Goal: Book appointment/travel/reservation

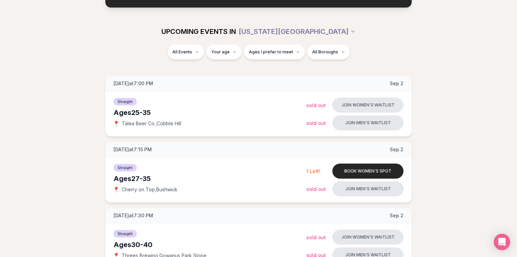
scroll to position [67, 0]
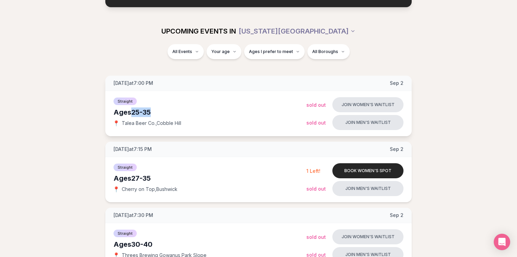
drag, startPoint x: 129, startPoint y: 111, endPoint x: 209, endPoint y: 111, distance: 80.3
click at [209, 111] on div "Ages [DEMOGRAPHIC_DATA]" at bounding box center [209, 112] width 193 height 10
drag, startPoint x: 132, startPoint y: 120, endPoint x: 228, endPoint y: 120, distance: 96.4
click at [228, 120] on div "📍 Talea Beer Co. , [GEOGRAPHIC_DATA]" at bounding box center [209, 123] width 193 height 7
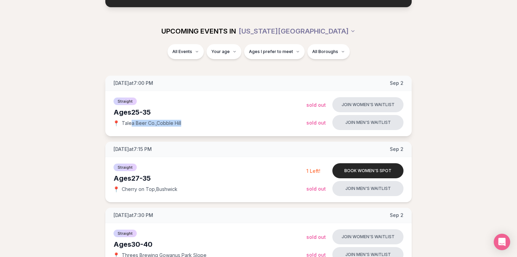
click at [228, 120] on div "📍 Talea Beer Co. , [GEOGRAPHIC_DATA]" at bounding box center [209, 123] width 193 height 7
drag, startPoint x: 327, startPoint y: 124, endPoint x: 263, endPoint y: 123, distance: 64.3
click at [263, 123] on div "Straight Ages [DEMOGRAPHIC_DATA] 📍 Talea Beer Co. , Cobble Hill Join women's wa…" at bounding box center [258, 113] width 306 height 45
click at [263, 123] on div "📍 Talea Beer Co. , [GEOGRAPHIC_DATA]" at bounding box center [209, 123] width 193 height 7
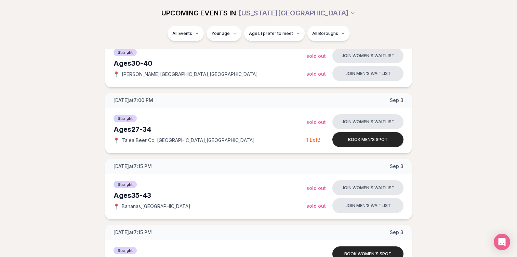
scroll to position [316, 0]
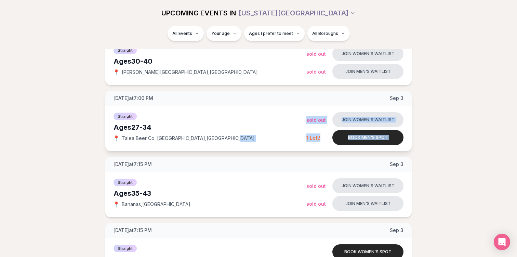
drag, startPoint x: 322, startPoint y: 138, endPoint x: 294, endPoint y: 138, distance: 28.0
click at [294, 138] on div "Straight Ages [DEMOGRAPHIC_DATA] 📍 Talea Beer Co. [GEOGRAPHIC_DATA] , Williamsb…" at bounding box center [258, 128] width 306 height 45
click at [294, 138] on div "📍 Talea Beer Co. [GEOGRAPHIC_DATA] , [GEOGRAPHIC_DATA]" at bounding box center [209, 138] width 193 height 7
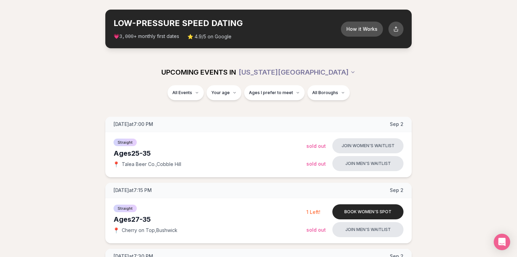
scroll to position [0, 0]
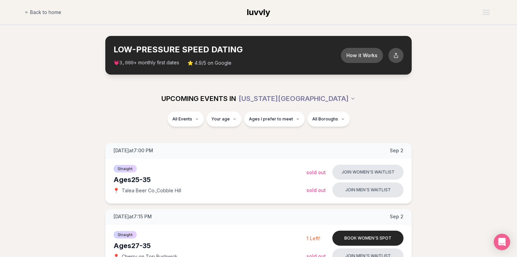
click at [467, 100] on div "UPCOMING EVENTS IN [US_STATE][GEOGRAPHIC_DATA] All Events Your age Ages I prefe…" at bounding box center [258, 109] width 517 height 49
